Goal: Check status: Check status

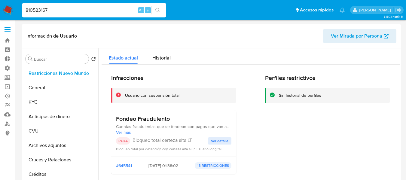
select select "10"
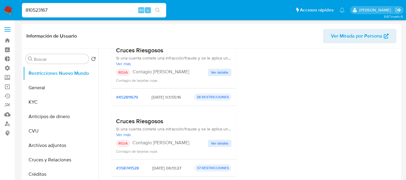
click at [46, 13] on input "810523167" at bounding box center [94, 10] width 144 height 8
paste input "39073031"
click at [46, 13] on input "810523167" at bounding box center [94, 10] width 144 height 8
type input "39073031"
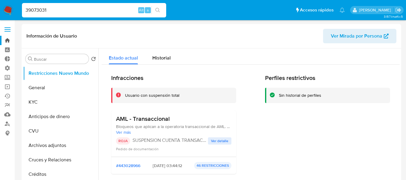
select select "10"
click at [55, 90] on button "General" at bounding box center [58, 88] width 70 height 14
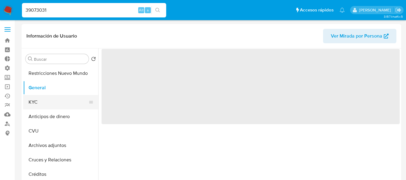
click at [44, 105] on button "KYC" at bounding box center [58, 102] width 70 height 14
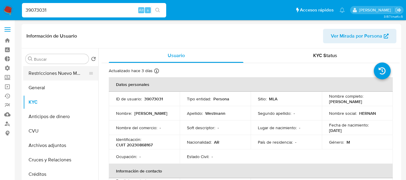
click at [46, 71] on button "Restricciones Nuevo Mundo" at bounding box center [58, 73] width 70 height 14
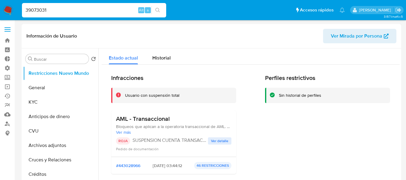
click at [217, 144] on span "Ver detalle" at bounding box center [219, 141] width 17 height 6
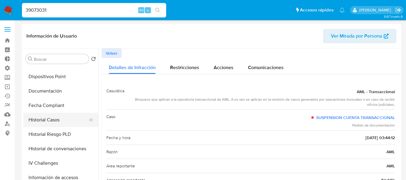
scroll to position [180, 0]
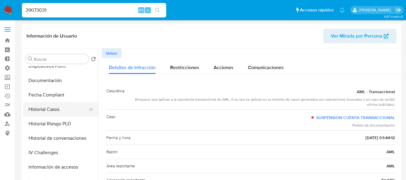
click at [62, 112] on button "Historial Casos" at bounding box center [58, 109] width 70 height 14
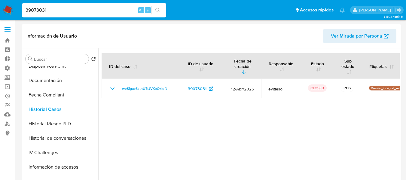
click at [46, 14] on div "39073031 Alt s" at bounding box center [94, 10] width 144 height 14
click at [44, 13] on input "39073031" at bounding box center [94, 10] width 144 height 8
paste input "1989760126"
type input "1989760126"
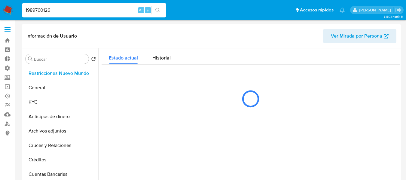
select select "10"
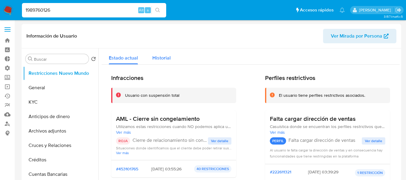
click at [156, 60] on span "Historial" at bounding box center [161, 57] width 18 height 7
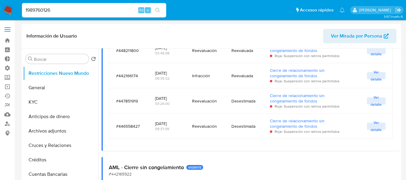
scroll to position [601, 0]
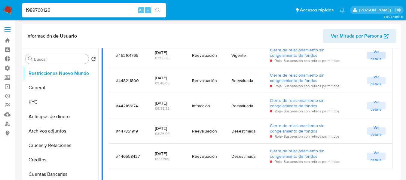
click at [380, 59] on button "Ver detalle" at bounding box center [376, 55] width 19 height 7
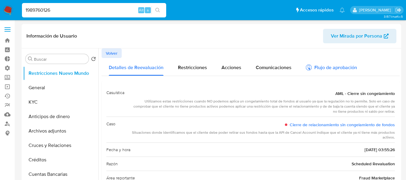
click at [324, 70] on div "Flujo de aprobación" at bounding box center [331, 68] width 51 height 7
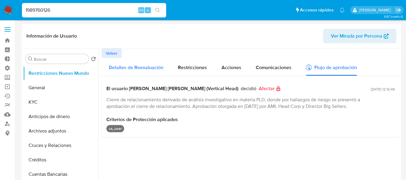
click at [124, 70] on span "Detalles de Reevaluación" at bounding box center [136, 67] width 55 height 7
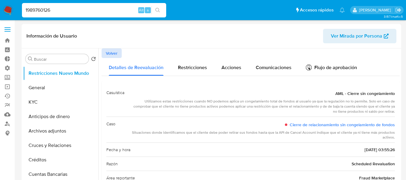
click at [118, 56] on button "Volver" at bounding box center [112, 53] width 20 height 10
